Goal: Information Seeking & Learning: Learn about a topic

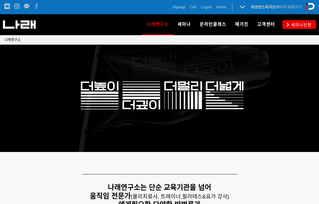
click at [215, 71] on link "내클래스" at bounding box center [218, 67] width 47 height 13
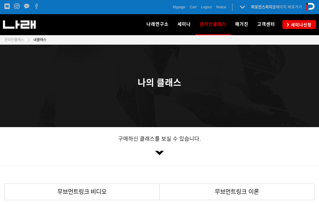
click at [94, 186] on link "무브먼트링크 비디오" at bounding box center [82, 192] width 154 height 16
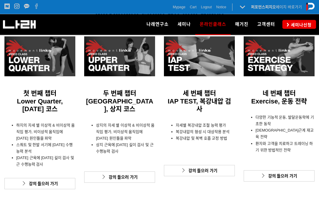
scroll to position [180, 0]
click at [130, 59] on div at bounding box center [119, 56] width 71 height 40
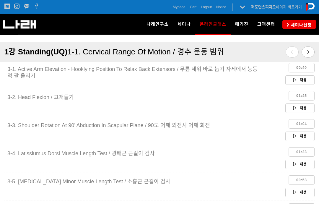
scroll to position [771, 0]
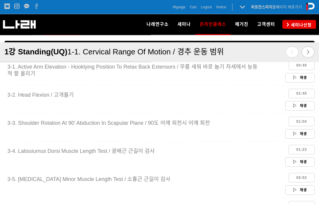
click at [303, 134] on link "재생" at bounding box center [299, 133] width 29 height 9
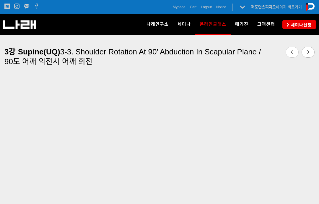
scroll to position [219, 0]
click at [310, 51] on link at bounding box center [307, 52] width 13 height 11
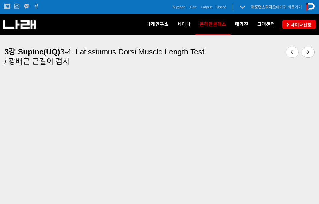
scroll to position [214, 0]
click at [306, 51] on icon at bounding box center [308, 52] width 4 height 4
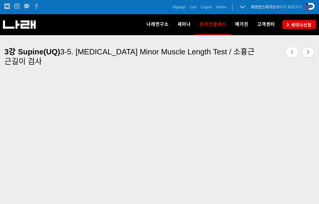
scroll to position [241, 0]
click at [309, 55] on link at bounding box center [307, 52] width 13 height 11
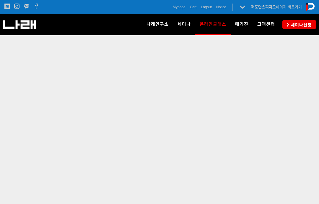
scroll to position [214, 0]
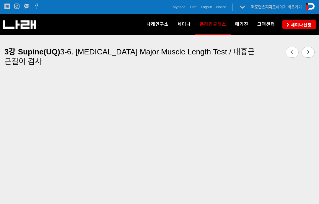
click at [310, 50] on link at bounding box center [307, 52] width 13 height 11
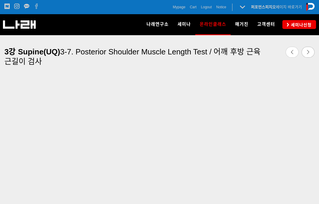
scroll to position [224, 0]
click at [312, 49] on link at bounding box center [307, 52] width 13 height 11
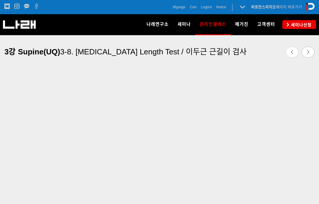
scroll to position [239, 0]
click at [308, 55] on link at bounding box center [307, 52] width 13 height 11
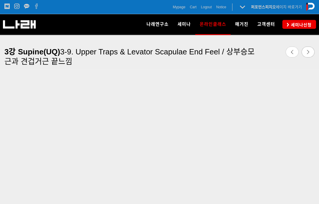
scroll to position [215, 0]
click at [308, 47] on link at bounding box center [307, 52] width 13 height 11
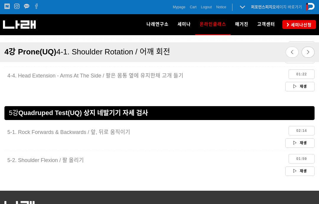
scroll to position [1149, 0]
